Goal: Check status: Check status

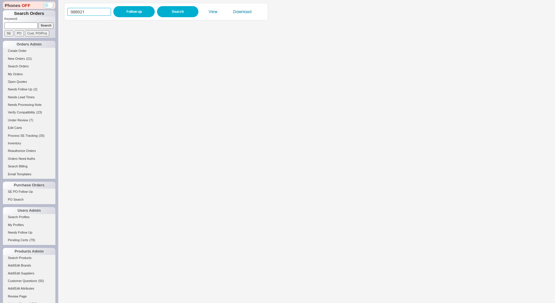
click at [100, 14] on input "988921" at bounding box center [89, 12] width 44 height 8
click at [136, 13] on button "Follow up" at bounding box center [133, 11] width 41 height 11
drag, startPoint x: 100, startPoint y: 12, endPoint x: 78, endPoint y: 11, distance: 22.2
click at [78, 11] on input "988921" at bounding box center [89, 12] width 44 height 8
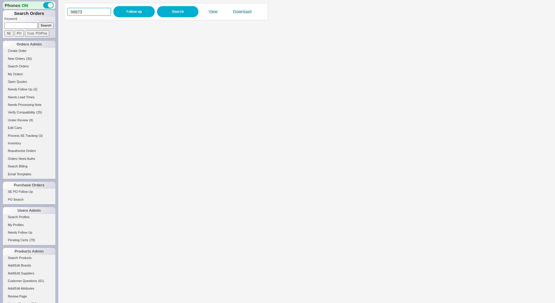
type input "988739"
click button "Follow up" at bounding box center [133, 11] width 41 height 11
click at [104, 12] on input "988739" at bounding box center [89, 12] width 44 height 8
paste input "41"
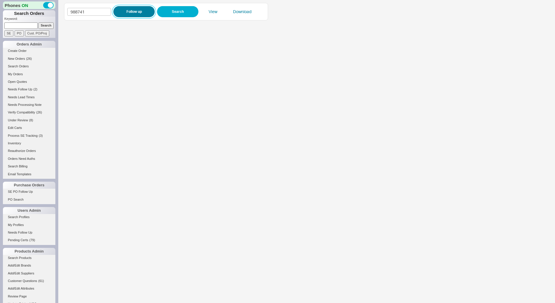
type input "988741"
click at [127, 9] on button "Follow up" at bounding box center [133, 11] width 41 height 11
drag, startPoint x: 96, startPoint y: 12, endPoint x: 0, endPoint y: 1, distance: 96.5
click at [0, 1] on div "Phones ON Search Orders Keyword: Search SE PO Cust. PO/Proj Orders Admin Create…" at bounding box center [277, 151] width 555 height 303
type input "988536"
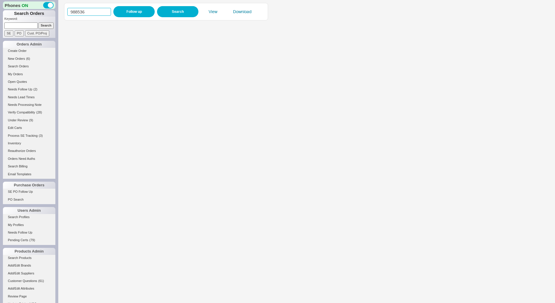
click button "Follow up" at bounding box center [133, 11] width 41 height 11
click at [92, 12] on input "988536" at bounding box center [89, 12] width 44 height 8
paste input "948"
type input "988948"
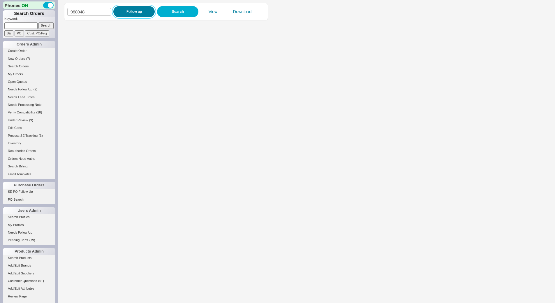
click at [133, 11] on button "Follow up" at bounding box center [133, 11] width 41 height 11
click at [129, 11] on button "Follow up" at bounding box center [133, 11] width 41 height 11
